Goal: Check status

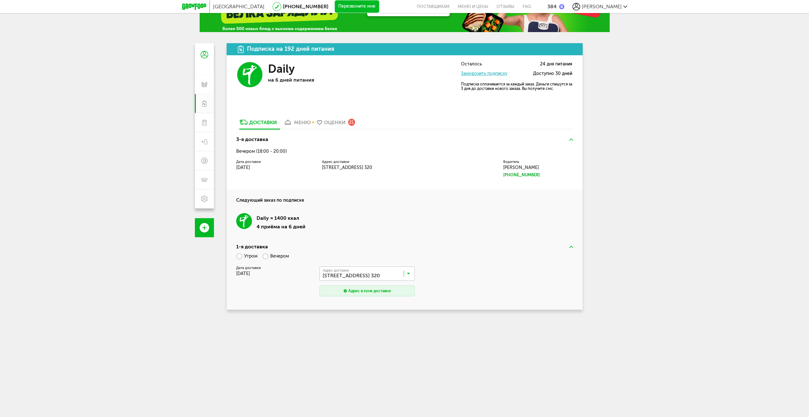
click at [334, 124] on div "Оценки" at bounding box center [335, 122] width 22 height 6
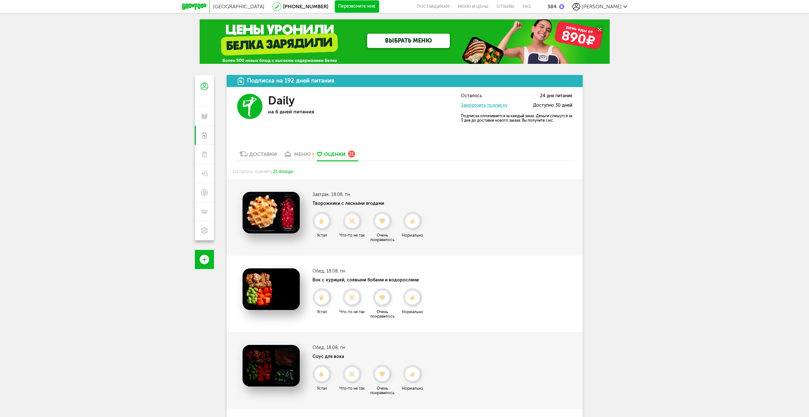
click at [253, 155] on div "Доставки" at bounding box center [263, 154] width 28 height 6
